Goal: Task Accomplishment & Management: Manage account settings

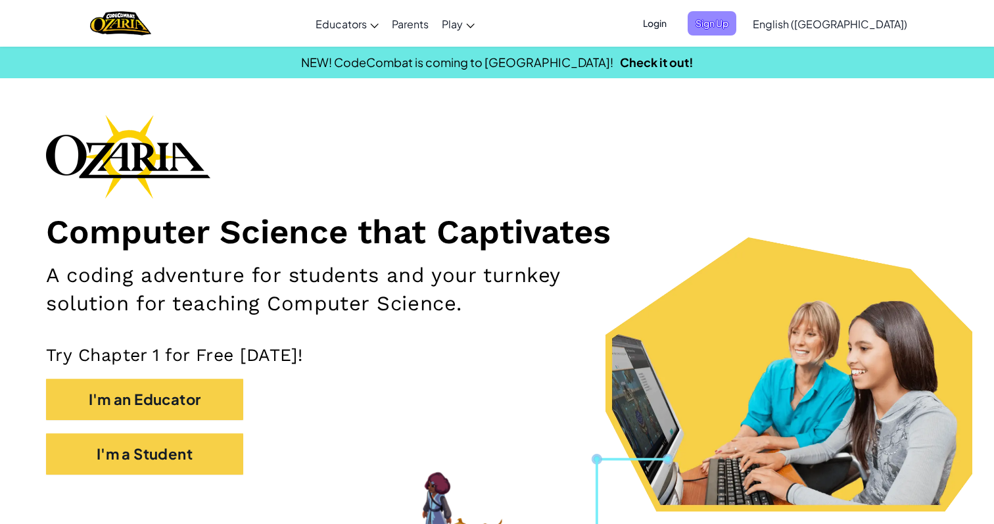
click at [736, 20] on span "Sign Up" at bounding box center [712, 23] width 49 height 24
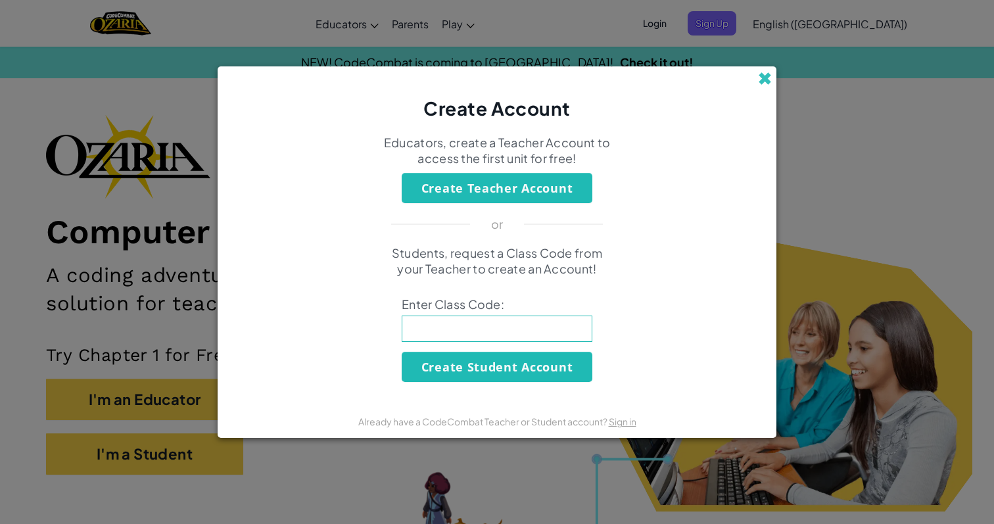
click at [766, 72] on span at bounding box center [765, 79] width 14 height 14
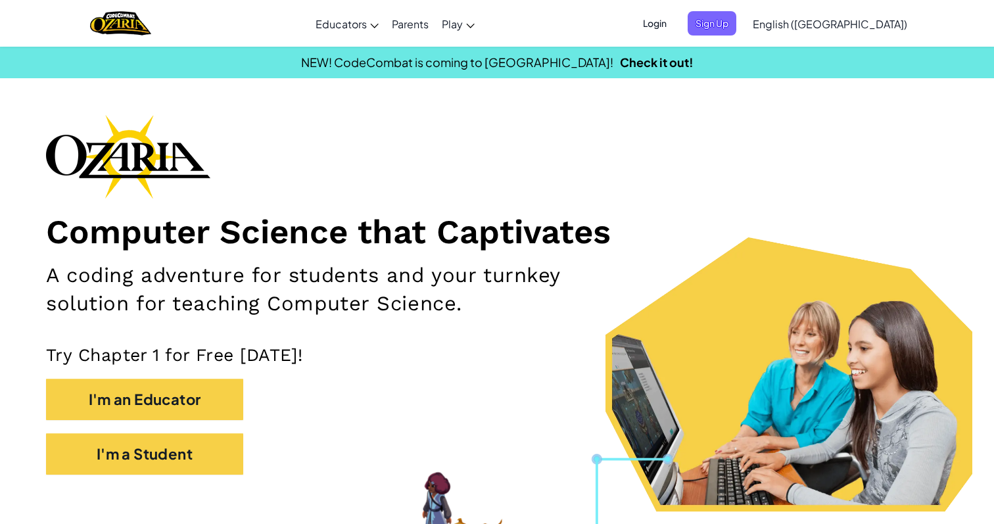
click at [674, 26] on span "Login" at bounding box center [654, 23] width 39 height 24
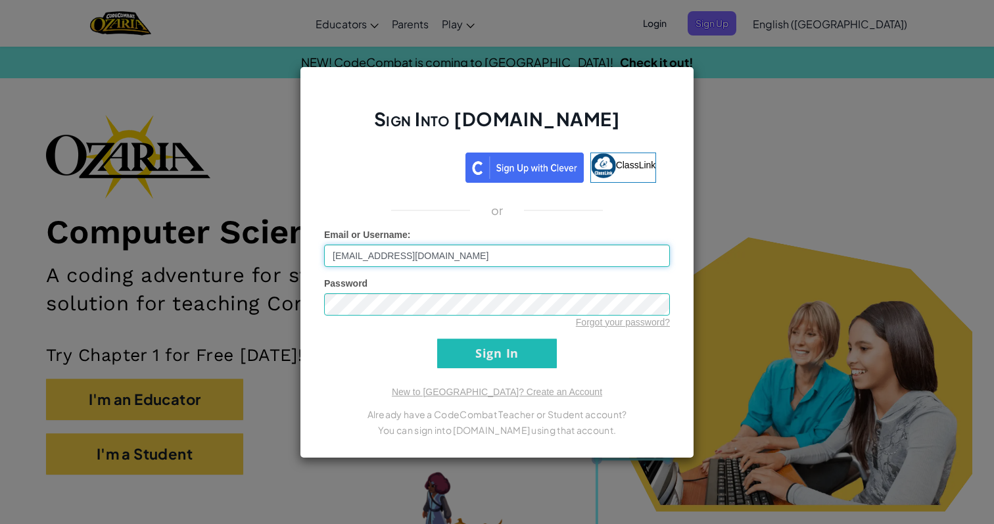
type input "[EMAIL_ADDRESS][DOMAIN_NAME]"
click at [530, 357] on input "Sign In" at bounding box center [497, 353] width 120 height 30
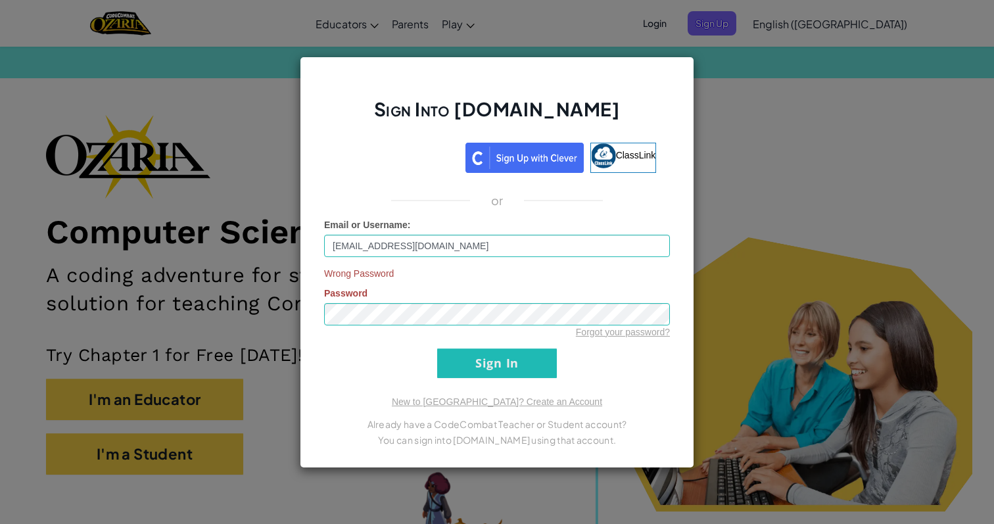
click at [424, 157] on div "Sign in with Google. Opens in new tab" at bounding box center [398, 155] width 121 height 29
drag, startPoint x: 748, startPoint y: 158, endPoint x: 757, endPoint y: 175, distance: 19.4
click at [757, 175] on div "Sign Into [DOMAIN_NAME] ClassLink or Email or Username : [EMAIL_ADDRESS][DOMAIN…" at bounding box center [497, 262] width 994 height 524
